Goal: Find specific page/section: Find specific page/section

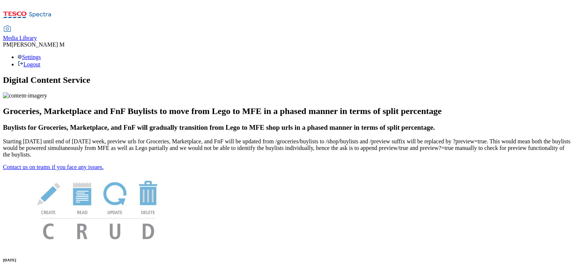
click at [37, 35] on span "Media Library" at bounding box center [20, 38] width 34 height 6
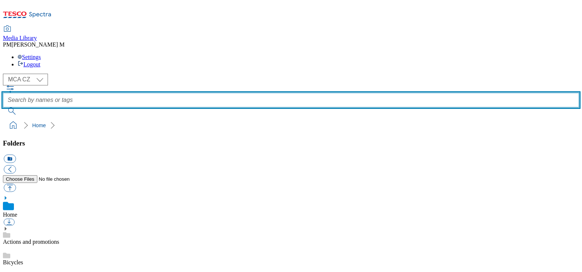
click at [289, 93] on input "text" at bounding box center [291, 100] width 576 height 15
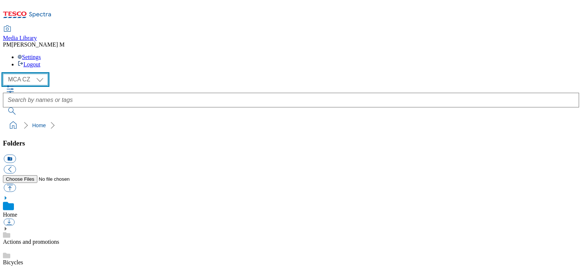
click at [41, 74] on select "MCA CZ MCA HU MCA SK" at bounding box center [25, 80] width 45 height 12
select select "flare-mca-sk"
click at [5, 74] on select "MCA CZ MCA HU MCA SK" at bounding box center [25, 80] width 45 height 12
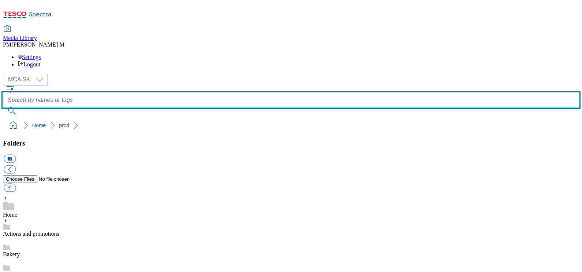
click at [255, 93] on input "text" at bounding box center [291, 100] width 576 height 15
type input "q23"
click at [3, 107] on button "submit" at bounding box center [12, 110] width 19 height 7
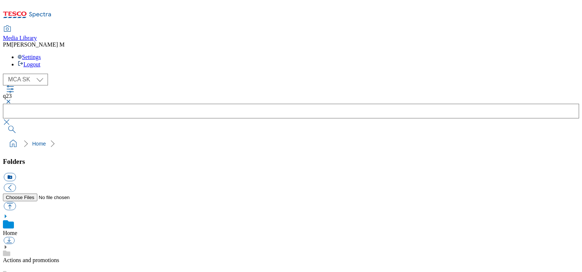
click at [12, 99] on button "button" at bounding box center [7, 101] width 9 height 4
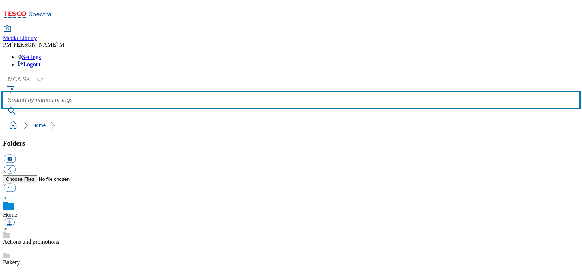
click at [219, 93] on input "text" at bounding box center [291, 100] width 576 height 15
type input "q23_3105"
click at [3, 107] on button "submit" at bounding box center [12, 110] width 19 height 7
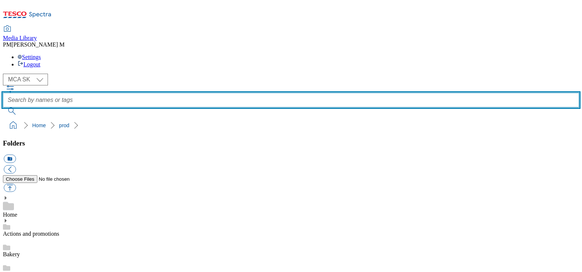
click at [225, 93] on input "text" at bounding box center [291, 100] width 576 height 15
type input "Q23_3105"
click at [3, 107] on button "submit" at bounding box center [12, 110] width 19 height 7
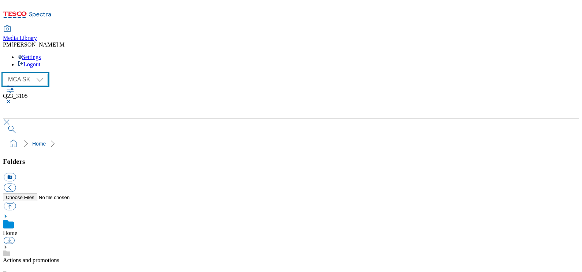
click at [42, 74] on select "MCA CZ MCA HU MCA SK" at bounding box center [25, 80] width 45 height 12
select select "flare-mca-hu"
click at [5, 74] on select "MCA CZ MCA HU MCA SK" at bounding box center [25, 80] width 45 height 12
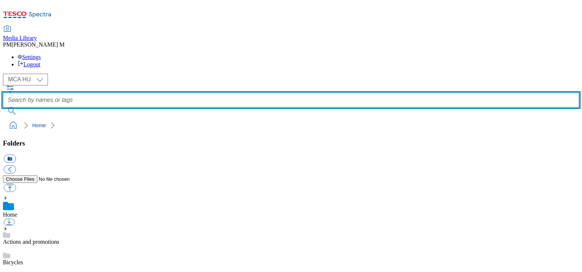
click at [241, 93] on input "text" at bounding box center [291, 100] width 576 height 15
type input "Q23_3105"
click at [3, 107] on button "submit" at bounding box center [12, 110] width 19 height 7
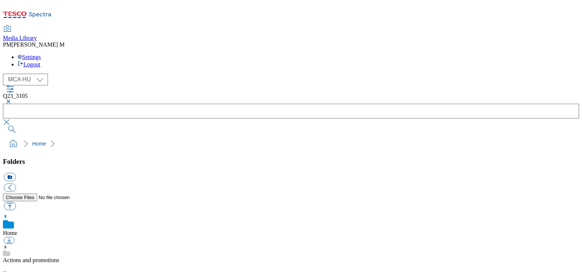
click at [12, 99] on button "button" at bounding box center [7, 101] width 9 height 4
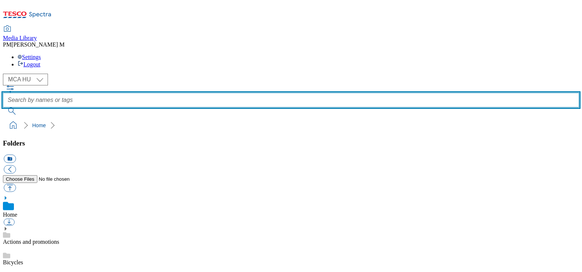
click at [236, 93] on input "text" at bounding box center [291, 100] width 576 height 15
type input "Q23_3101"
click at [3, 107] on button "submit" at bounding box center [12, 110] width 19 height 7
